Goal: Register for event/course

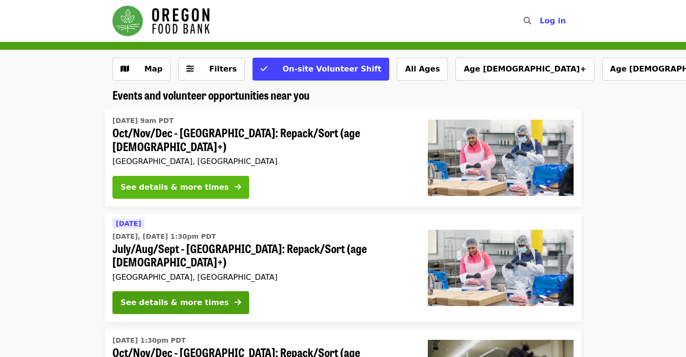
click at [210, 185] on div "See details & more times" at bounding box center [175, 187] width 108 height 11
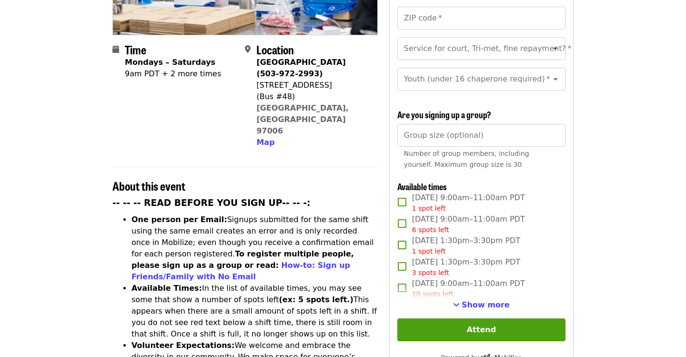
scroll to position [212, 0]
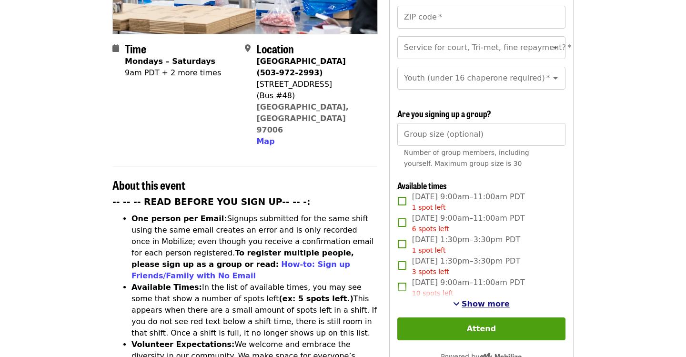
click at [466, 299] on span "Show more" at bounding box center [486, 303] width 48 height 9
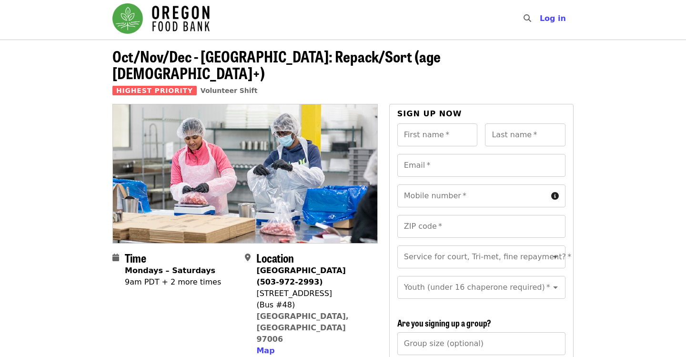
scroll to position [0, 0]
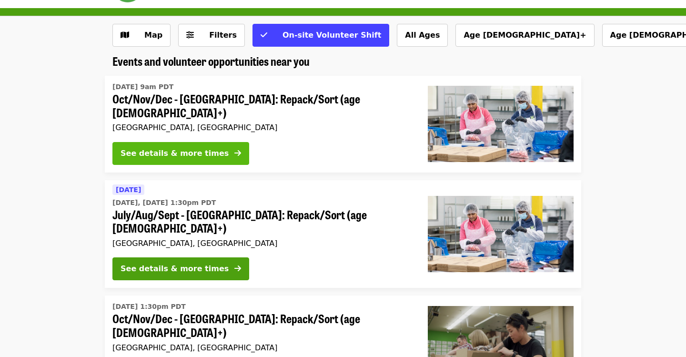
scroll to position [33, 0]
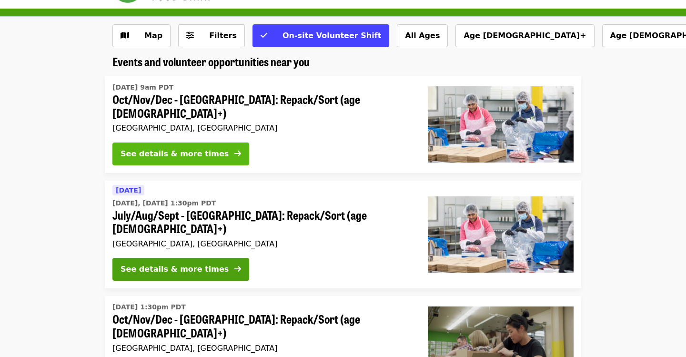
click at [213, 148] on button "See details & more times" at bounding box center [180, 154] width 137 height 23
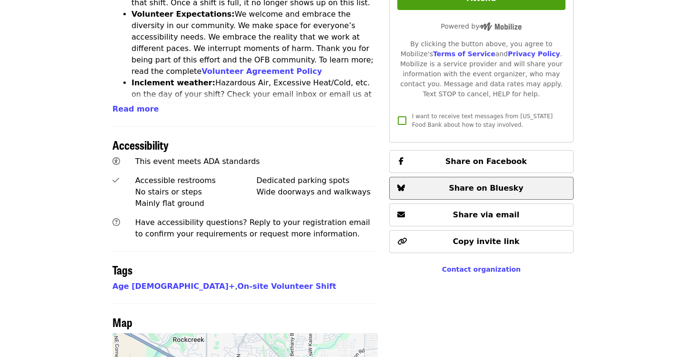
scroll to position [368, 0]
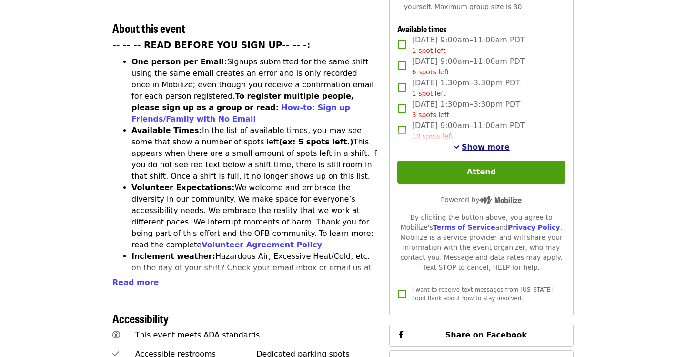
click at [471, 143] on span "Show more" at bounding box center [486, 147] width 48 height 9
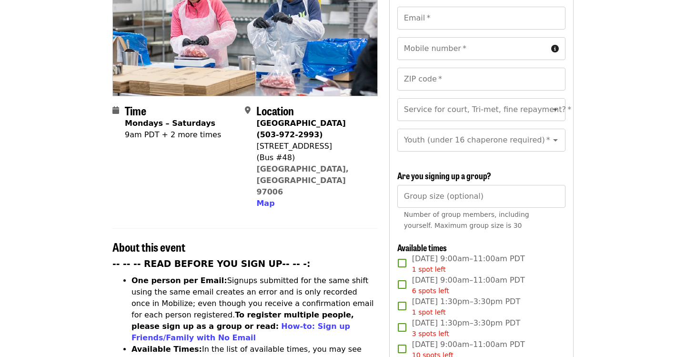
scroll to position [148, 0]
